Goal: Task Accomplishment & Management: Use online tool/utility

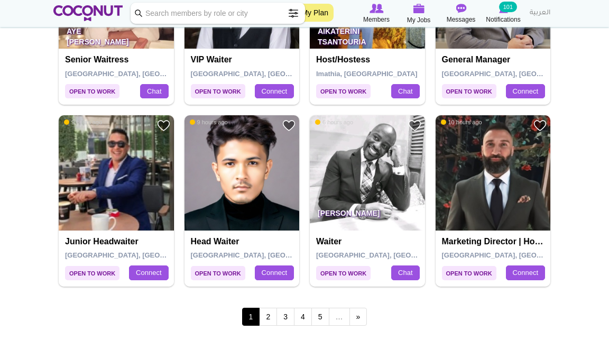
scroll to position [1767, 0]
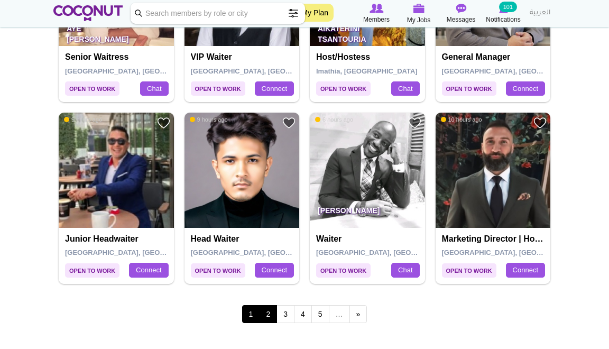
click at [264, 232] on link "2" at bounding box center [268, 314] width 18 height 18
click at [269, 232] on link "2" at bounding box center [268, 314] width 18 height 18
click at [268, 232] on link "2" at bounding box center [268, 314] width 18 height 18
click at [270, 232] on link "2" at bounding box center [268, 314] width 18 height 18
click at [272, 232] on link "2" at bounding box center [268, 314] width 18 height 18
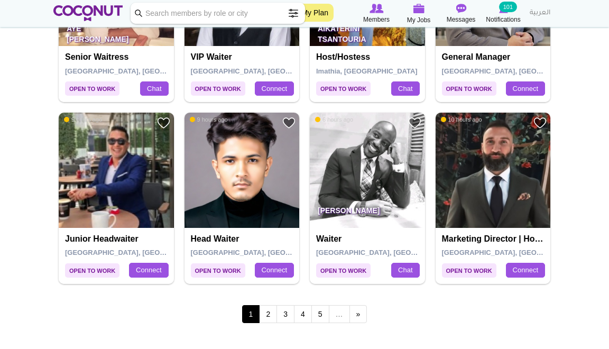
click at [255, 232] on span "1" at bounding box center [251, 314] width 18 height 18
click at [266, 232] on link "2" at bounding box center [268, 314] width 18 height 18
click at [288, 232] on link "3" at bounding box center [286, 314] width 18 height 18
click at [270, 232] on link "2" at bounding box center [268, 314] width 18 height 18
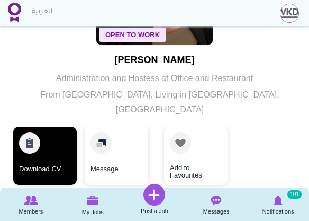
scroll to position [135, 0]
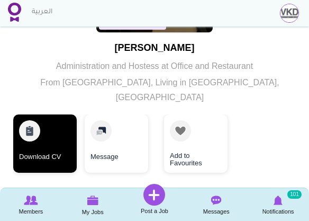
click at [44, 145] on link "Download CV" at bounding box center [44, 143] width 63 height 58
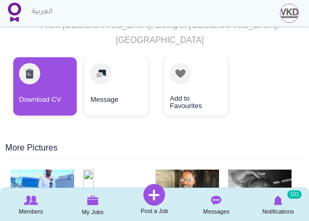
scroll to position [189, 0]
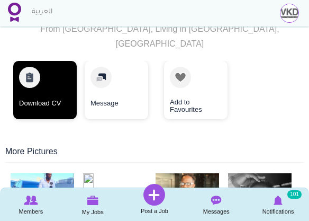
click at [62, 94] on link "Download CV" at bounding box center [44, 90] width 63 height 58
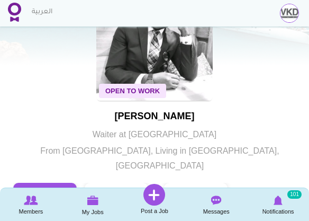
scroll to position [67, 0]
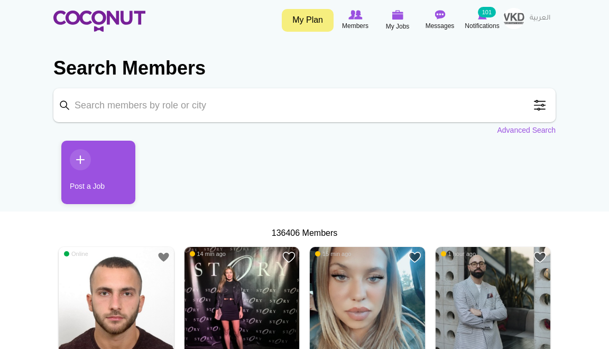
click at [322, 144] on ul "Post a Job" at bounding box center [304, 176] width 503 height 71
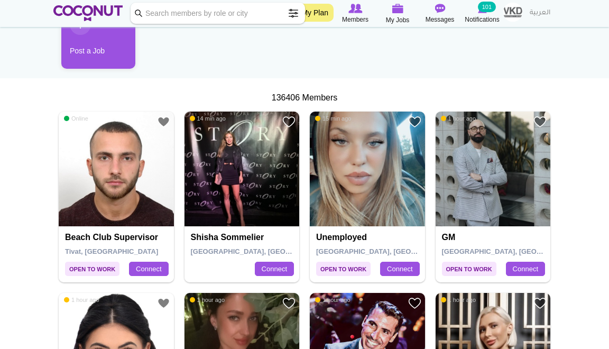
scroll to position [78, 0]
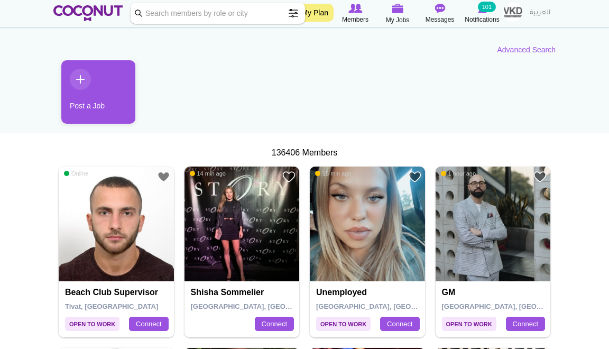
click at [239, 8] on input "Keyword" at bounding box center [218, 13] width 175 height 21
type input "waiter"
click button "Search" at bounding box center [0, 0] width 0 height 0
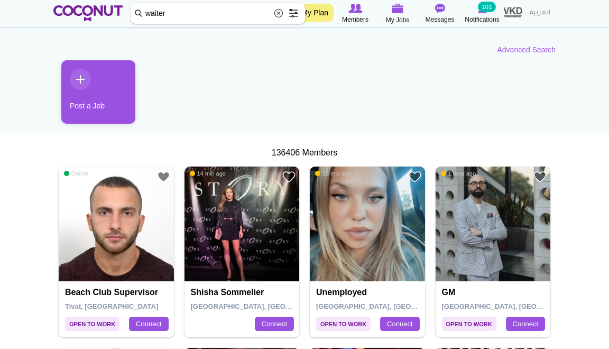
click at [255, 13] on input "waiter" at bounding box center [218, 13] width 175 height 21
click button "Search" at bounding box center [0, 0] width 0 height 0
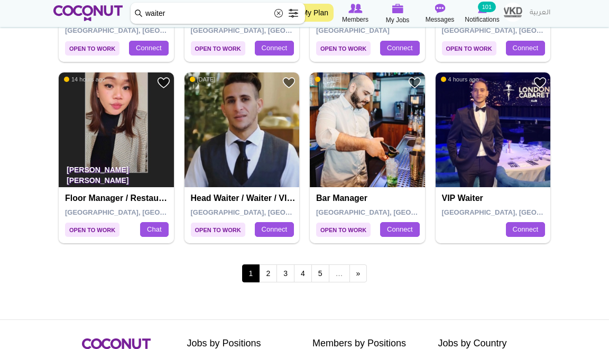
scroll to position [1838, 0]
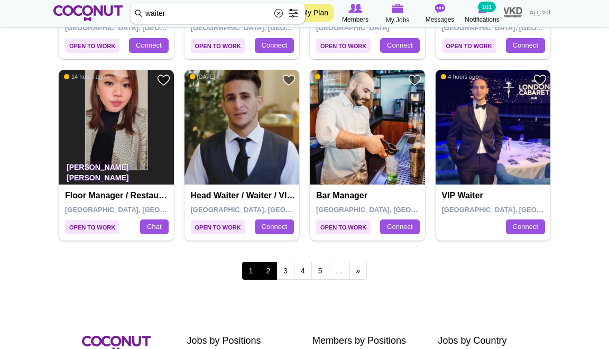
click at [268, 268] on link "2" at bounding box center [268, 271] width 18 height 18
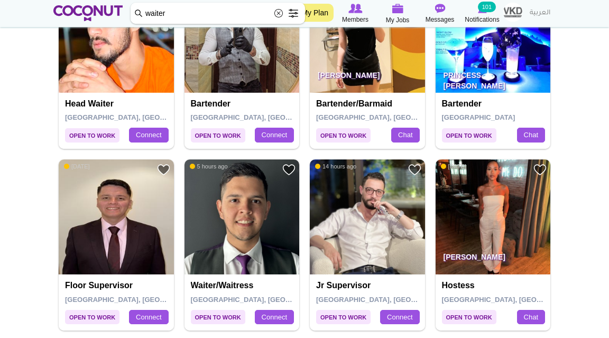
scroll to position [1388, 0]
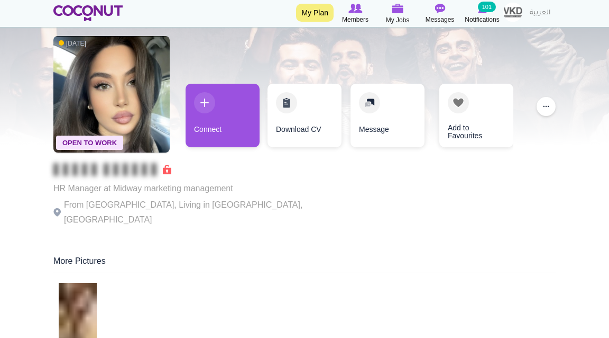
scroll to position [40, 0]
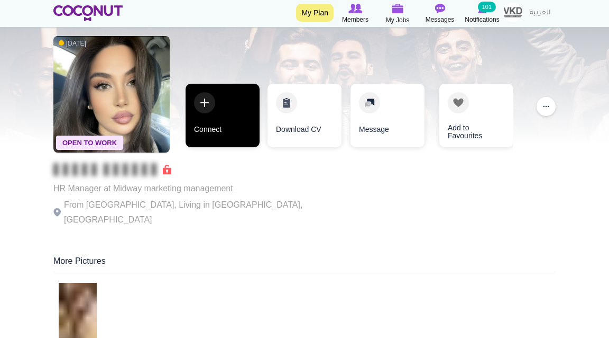
click at [224, 123] on link "Connect" at bounding box center [223, 115] width 74 height 63
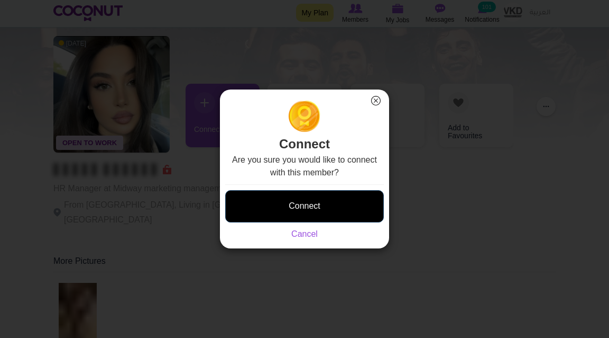
click at [291, 197] on button "Connect" at bounding box center [304, 206] width 159 height 32
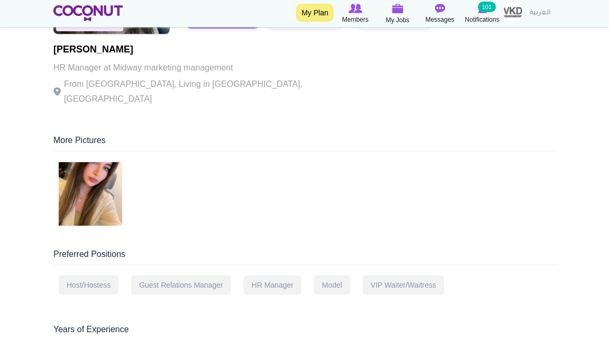
scroll to position [191, 0]
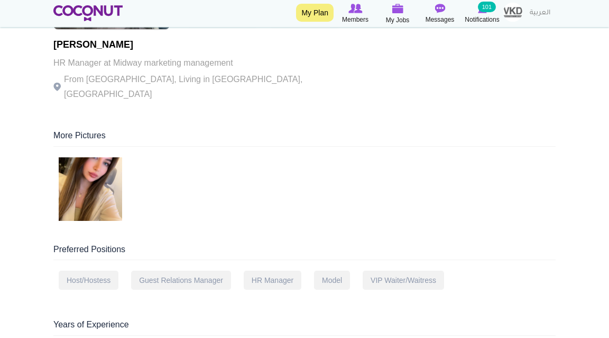
click at [110, 189] on img at bounding box center [90, 188] width 63 height 63
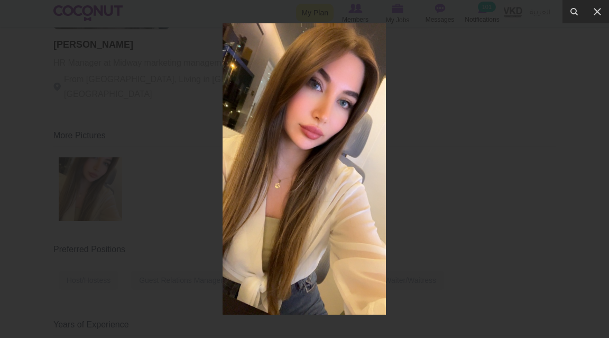
click at [449, 172] on div at bounding box center [304, 169] width 609 height 338
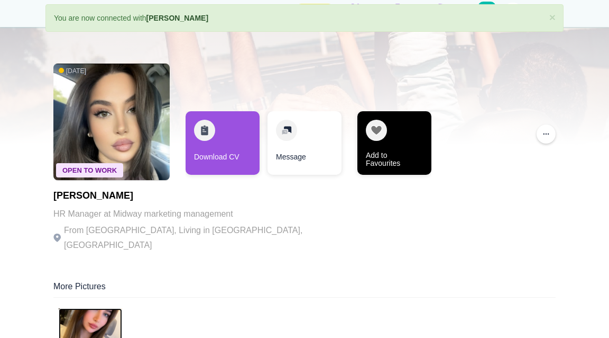
scroll to position [26, 0]
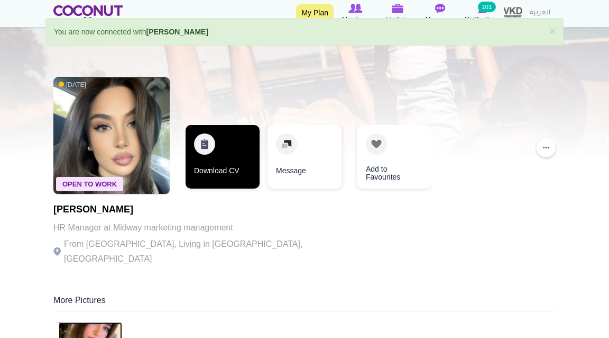
click at [247, 171] on link "Download CV" at bounding box center [223, 156] width 74 height 63
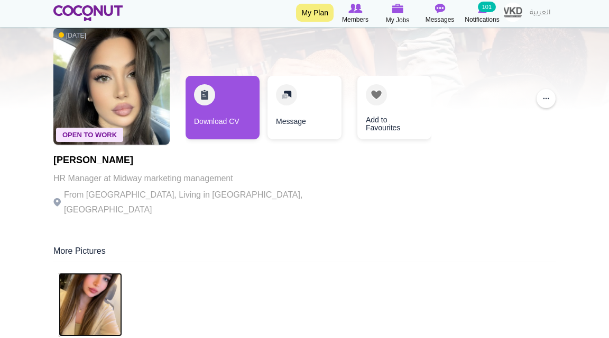
scroll to position [77, 0]
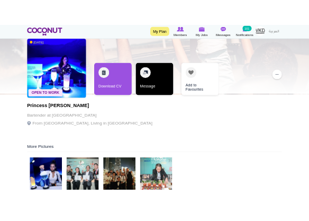
scroll to position [51, 0]
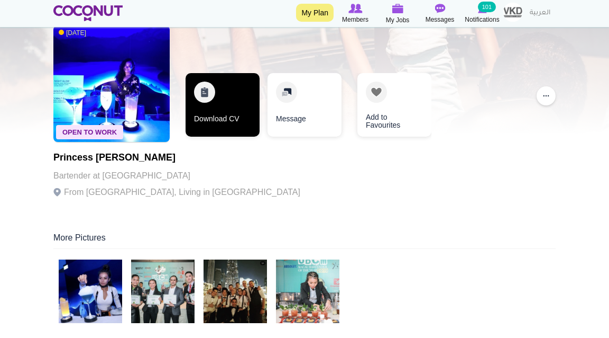
click at [232, 119] on link "Download CV" at bounding box center [223, 104] width 74 height 63
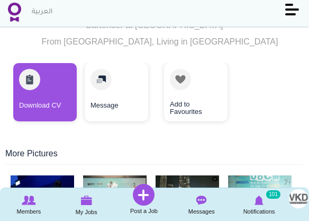
scroll to position [179, 0]
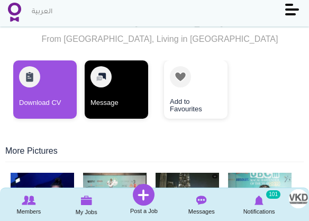
click at [113, 91] on link "Message" at bounding box center [116, 89] width 63 height 58
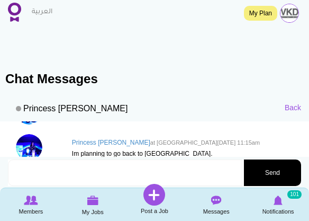
scroll to position [308, 0]
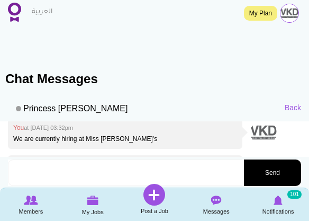
click at [112, 176] on textarea at bounding box center [125, 172] width 234 height 26
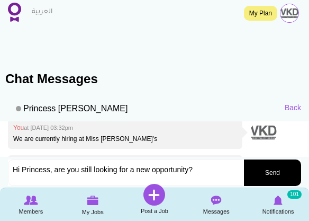
type textarea "Hi Princess, are you still looking for a new opportunity?"
click at [271, 167] on button "Send" at bounding box center [272, 172] width 57 height 26
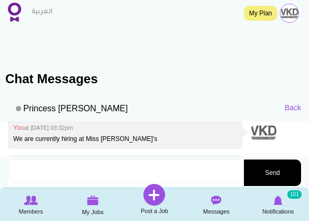
scroll to position [394, 0]
